Goal: Use online tool/utility

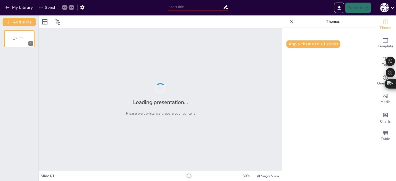
type input "From Fiction to Reality: The Dynamics of a Fake Relationship"
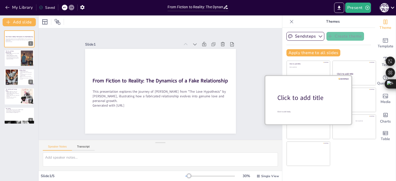
click at [303, 109] on div at bounding box center [308, 100] width 87 height 49
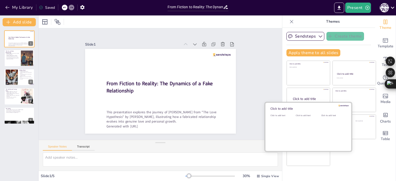
click at [298, 129] on div "Click to add text" at bounding box center [307, 130] width 23 height 32
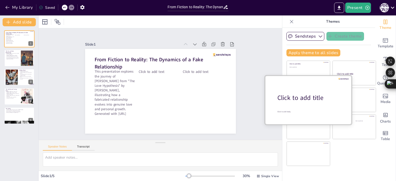
click at [318, 94] on div "Click to add title" at bounding box center [310, 98] width 66 height 9
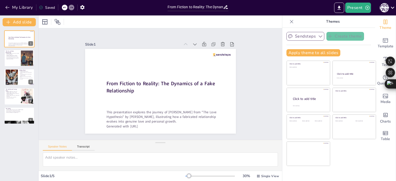
click at [310, 34] on button "Sendsteps" at bounding box center [305, 36] width 38 height 9
click at [298, 54] on span "Sendsteps" at bounding box center [309, 54] width 23 height 5
click at [252, 66] on div "Slide 1 From Fiction to Reality: The Dynamics of a Fake Relationship This prese…" at bounding box center [160, 84] width 233 height 262
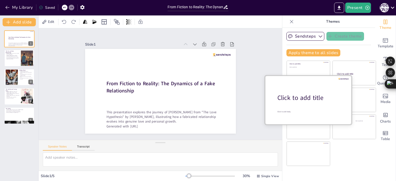
click at [345, 76] on div at bounding box center [308, 100] width 87 height 49
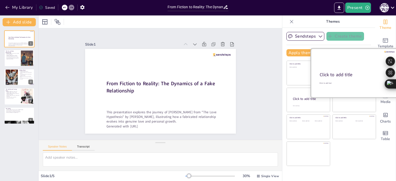
click at [352, 73] on div "Click to add title" at bounding box center [354, 75] width 68 height 6
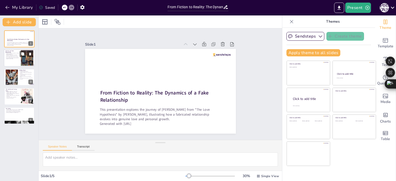
click at [16, 57] on p "The relationship begins to blur the lines between real and fake." at bounding box center [12, 58] width 14 height 2
type textarea "This point emphasizes how the initial kiss is a crucial moment in the story, se…"
